Goal: Check status: Check status

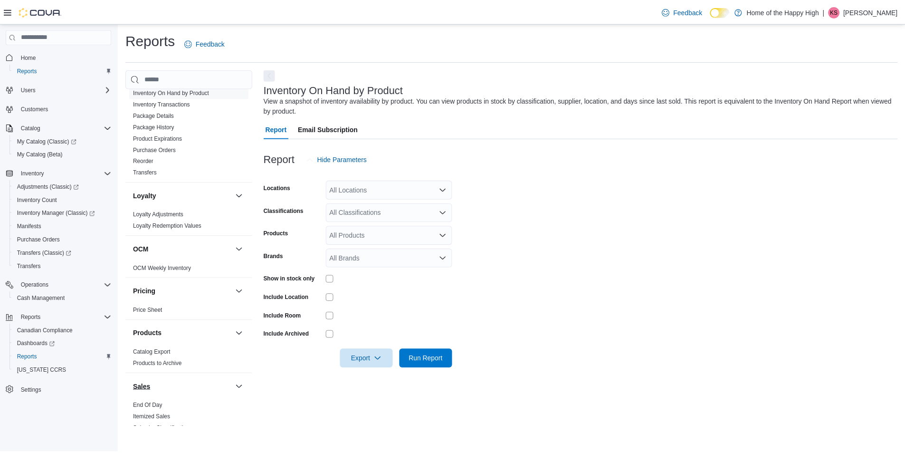
scroll to position [380, 0]
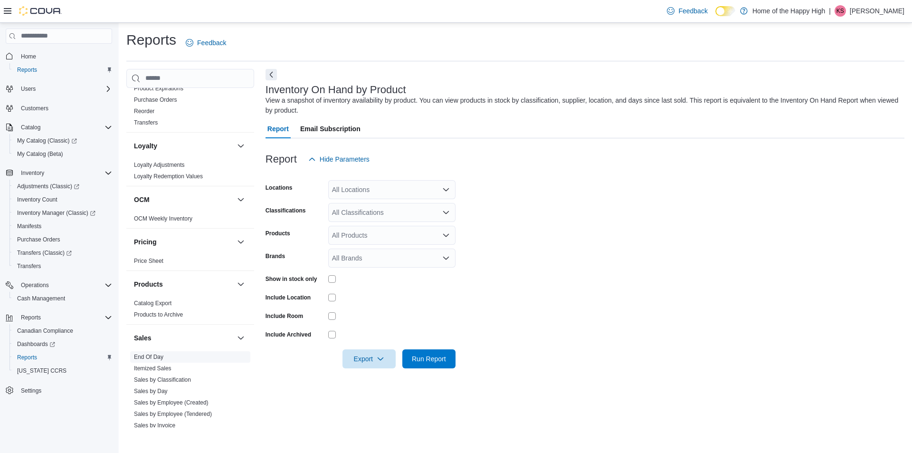
click at [161, 357] on link "End Of Day" at bounding box center [148, 357] width 29 height 7
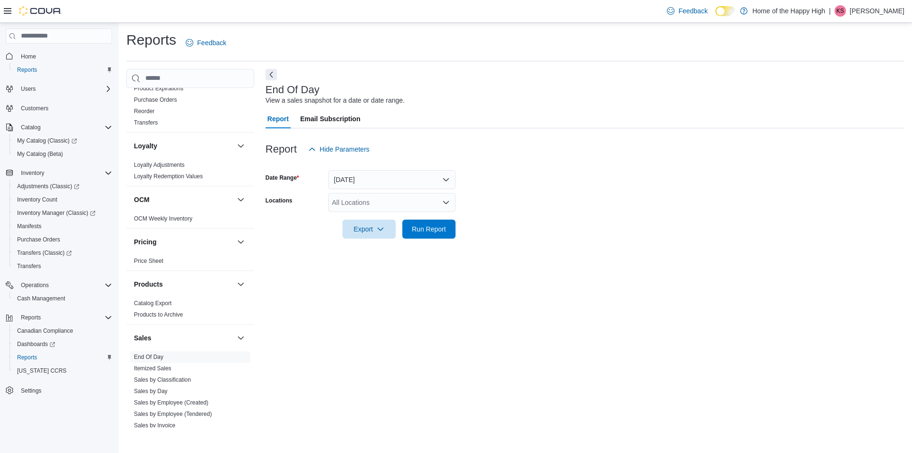
click at [375, 215] on div at bounding box center [585, 216] width 639 height 8
click at [375, 207] on div "All Locations" at bounding box center [391, 202] width 127 height 19
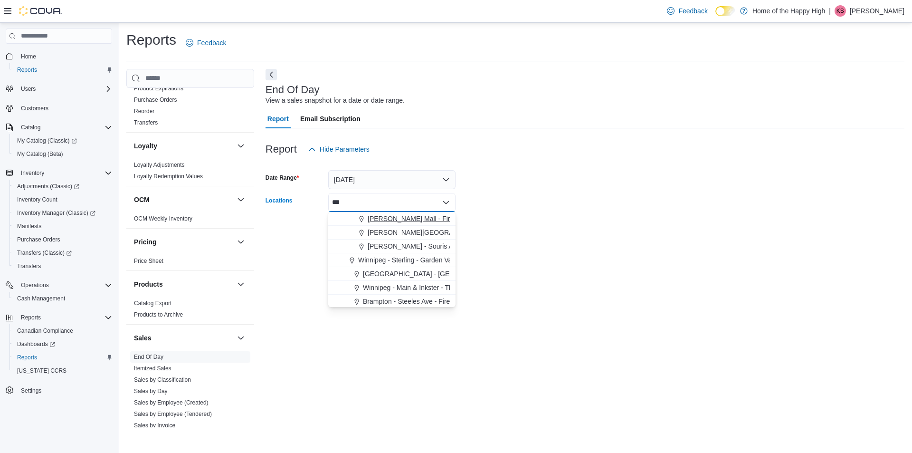
type input "***"
click at [388, 219] on span "[PERSON_NAME] Mall - Fire & Flower" at bounding box center [425, 219] width 114 height 10
click at [507, 258] on div "End Of Day View a sales snapshot for a date or date range. Report Email Subscri…" at bounding box center [585, 248] width 639 height 359
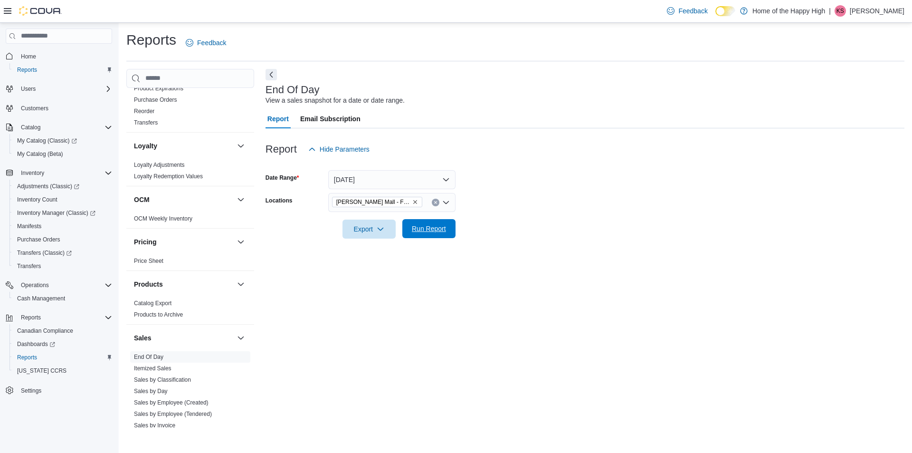
click at [413, 229] on span "Run Report" at bounding box center [429, 229] width 34 height 10
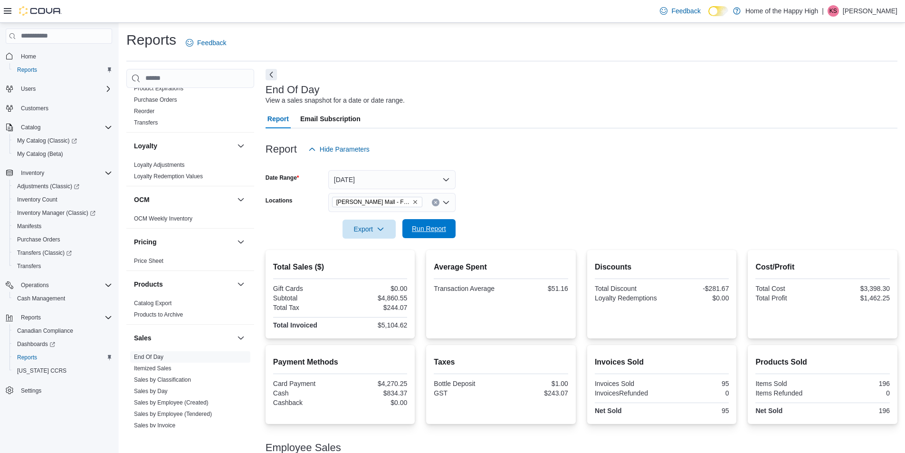
click at [417, 230] on span "Run Report" at bounding box center [429, 229] width 34 height 10
